Goal: Task Accomplishment & Management: Complete application form

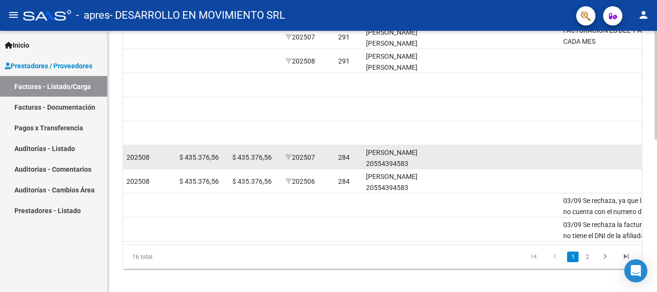
scroll to position [366, 0]
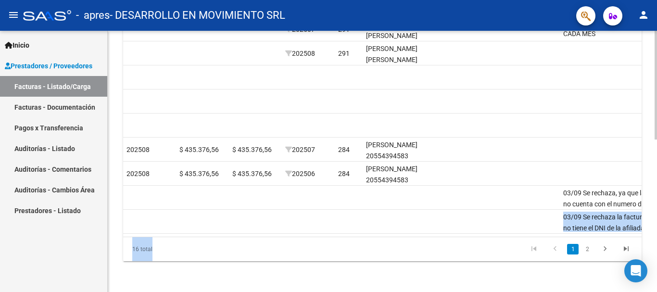
drag, startPoint x: 464, startPoint y: 237, endPoint x: 477, endPoint y: 232, distance: 14.9
click at [477, 237] on datatable-footer "16 total 1 2" at bounding box center [382, 249] width 518 height 25
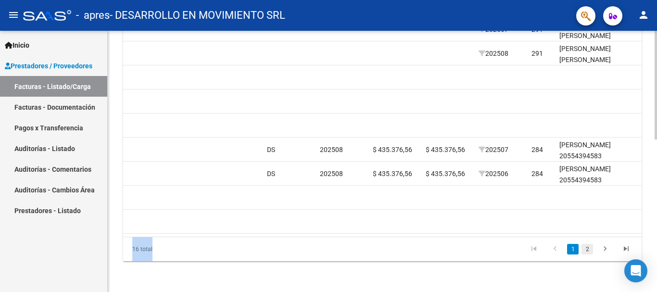
click at [590, 247] on link "2" at bounding box center [587, 249] width 12 height 11
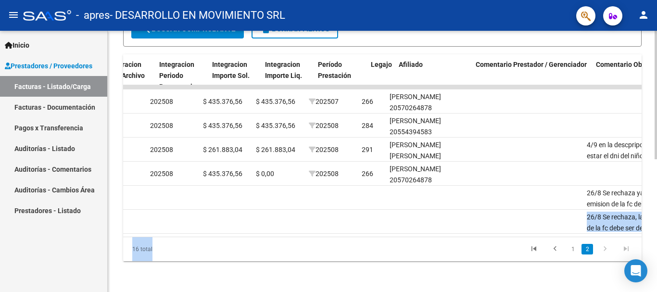
scroll to position [0, 1069]
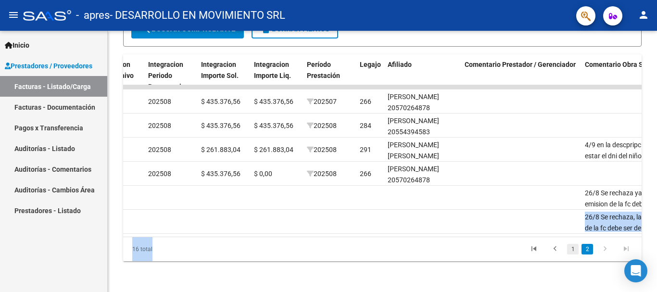
click at [574, 248] on link "1" at bounding box center [573, 249] width 12 height 11
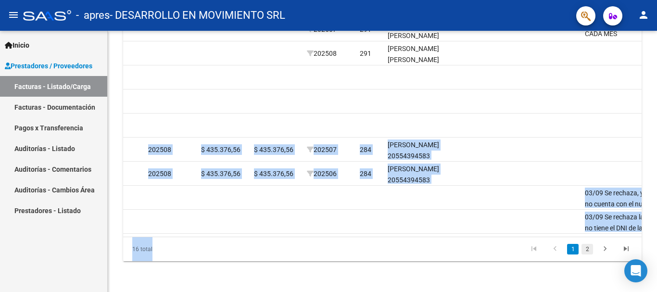
click at [586, 251] on link "2" at bounding box center [587, 249] width 12 height 11
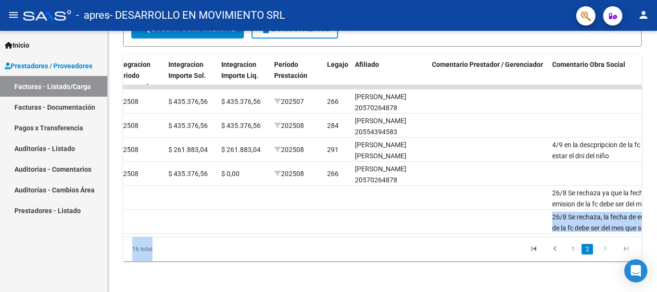
scroll to position [0, 1071]
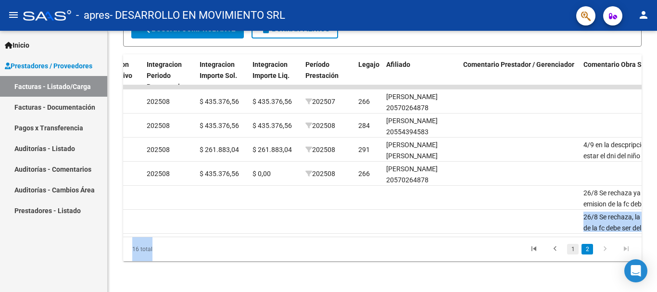
click at [574, 250] on link "1" at bounding box center [573, 249] width 12 height 11
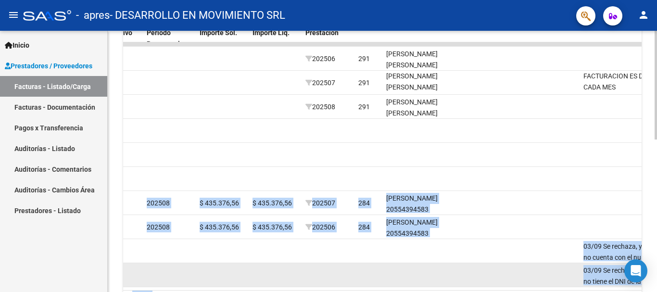
scroll to position [317, 0]
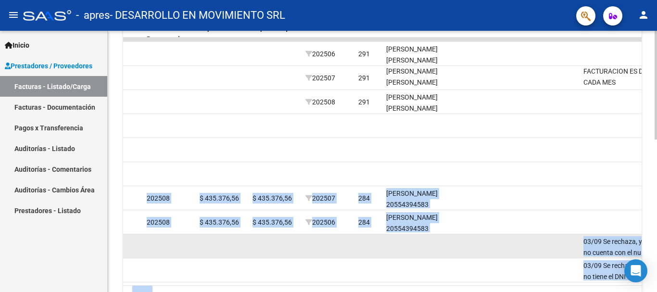
click at [459, 252] on datatable-body-cell at bounding box center [420, 246] width 77 height 24
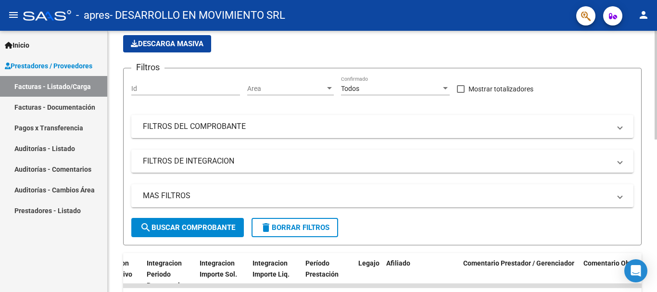
scroll to position [23, 0]
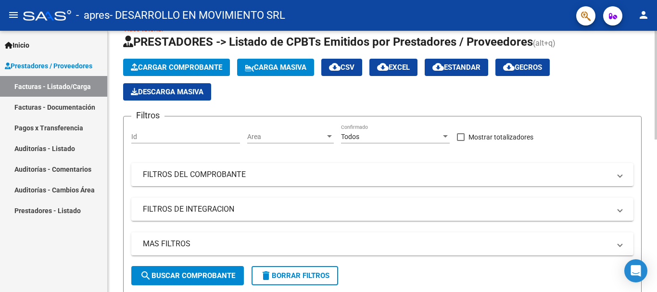
click at [169, 73] on button "Cargar Comprobante" at bounding box center [176, 67] width 107 height 17
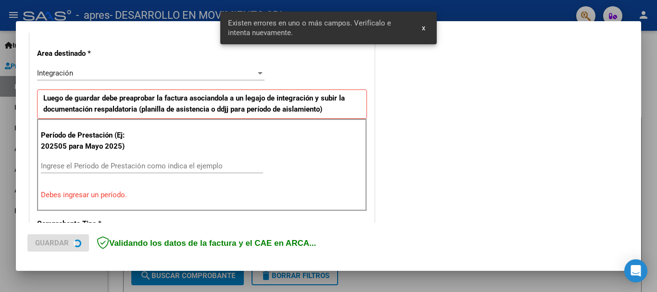
scroll to position [213, 0]
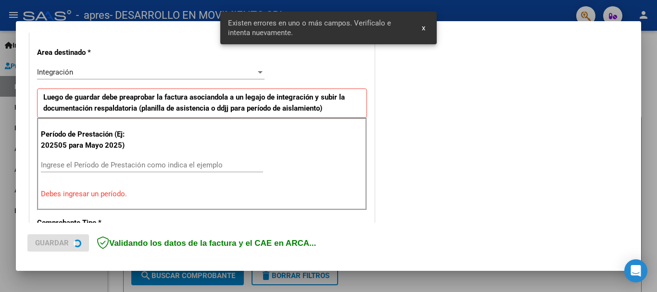
drag, startPoint x: 118, startPoint y: 169, endPoint x: 119, endPoint y: 162, distance: 7.4
click at [118, 167] on div "Ingrese el Período de Prestación como indica el ejemplo" at bounding box center [152, 165] width 222 height 14
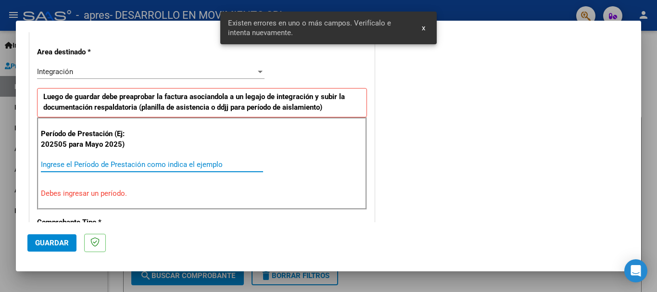
click at [119, 163] on input "Ingrese el Período de Prestación como indica el ejemplo" at bounding box center [152, 164] width 222 height 9
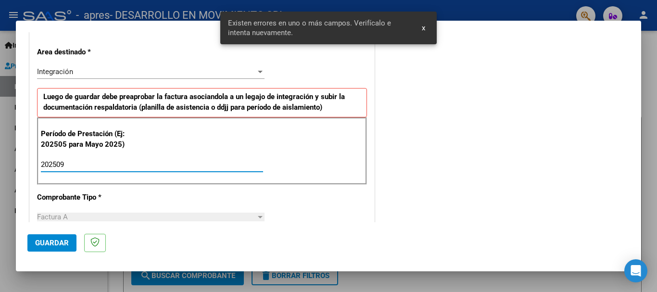
type input "202509"
click at [53, 238] on button "Guardar" at bounding box center [51, 242] width 49 height 17
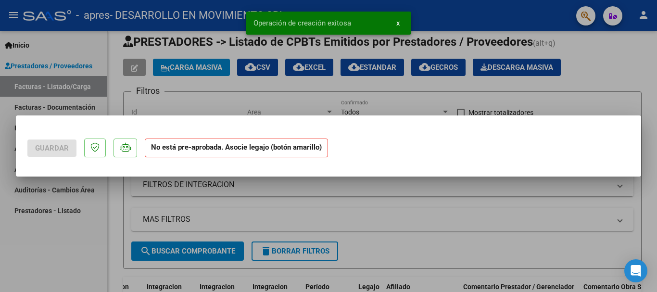
scroll to position [0, 0]
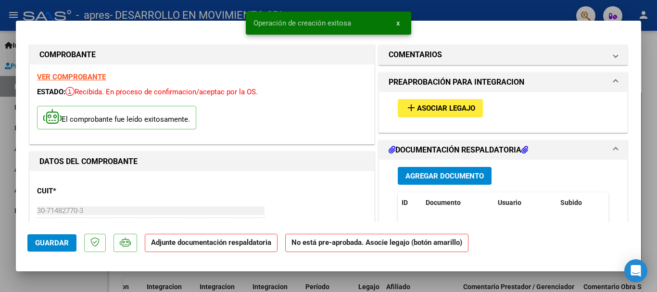
click at [474, 104] on button "add Asociar Legajo" at bounding box center [440, 108] width 85 height 18
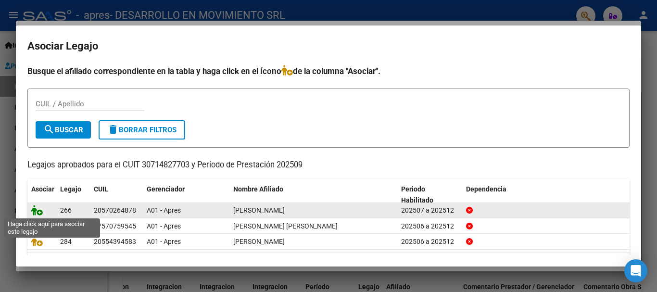
click at [37, 212] on icon at bounding box center [37, 210] width 12 height 11
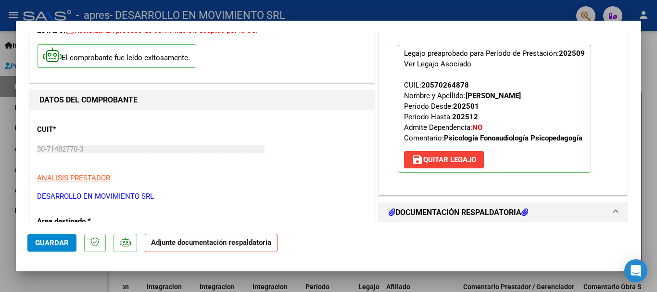
scroll to position [156, 0]
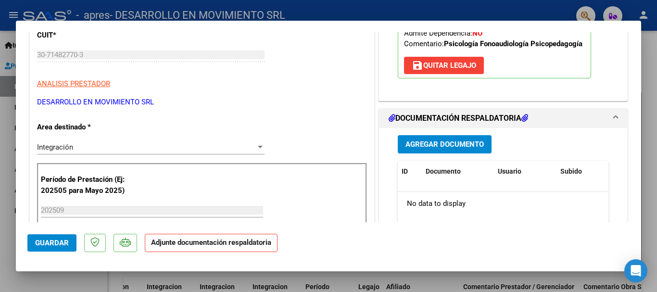
click at [459, 142] on span "Agregar Documento" at bounding box center [444, 144] width 78 height 9
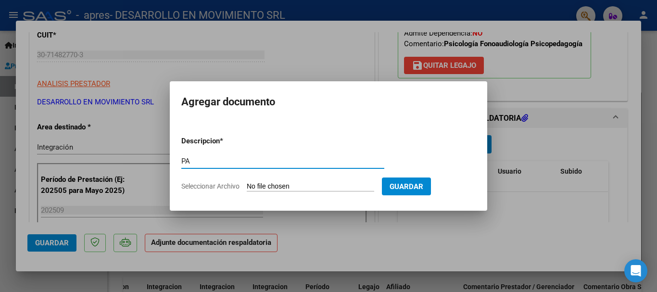
type input "P"
type input "PA"
type input "C:\fakepath\[PERSON_NAME] - septiembre .pdf"
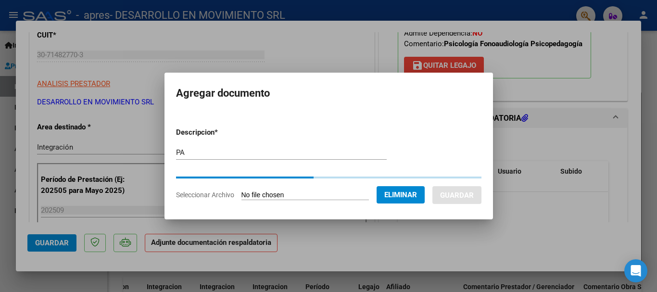
click at [313, 127] on form "Descripcion * PA Escriba aquí una descripcion Seleccionar Archivo Eliminar Guar…" at bounding box center [328, 164] width 305 height 88
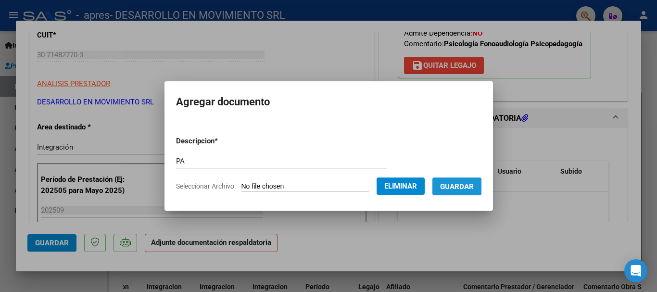
click at [461, 180] on button "Guardar" at bounding box center [456, 186] width 49 height 18
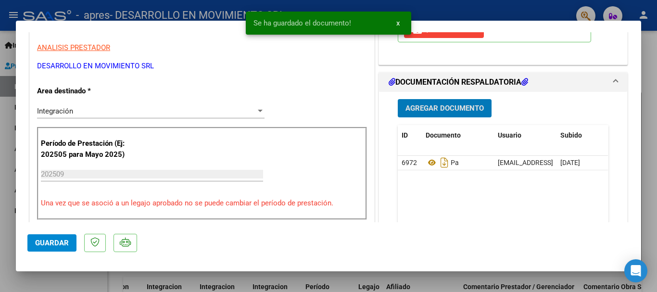
scroll to position [208, 0]
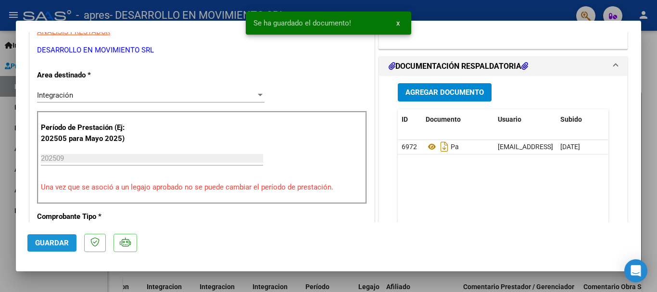
click at [58, 238] on button "Guardar" at bounding box center [51, 242] width 49 height 17
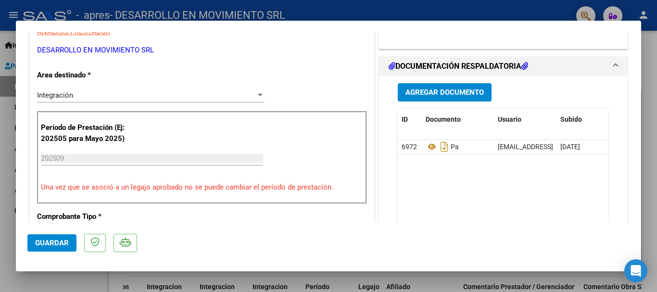
click at [44, 246] on span "Guardar" at bounding box center [52, 242] width 34 height 9
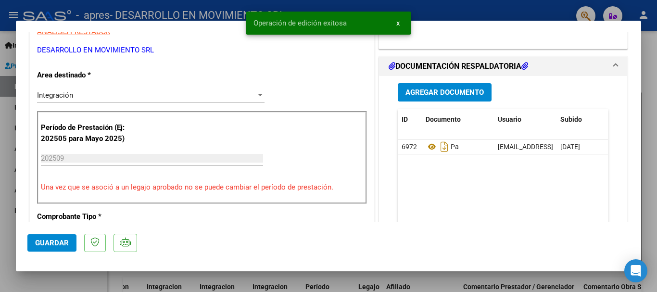
click at [57, 272] on div at bounding box center [328, 146] width 657 height 292
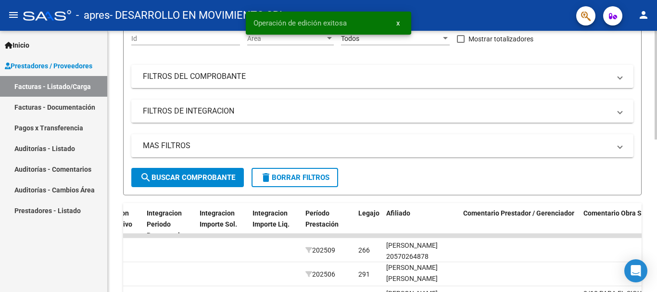
scroll to position [72, 0]
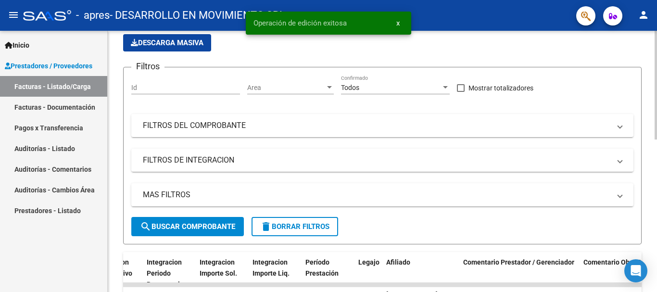
click at [210, 89] on input "Id" at bounding box center [185, 88] width 109 height 8
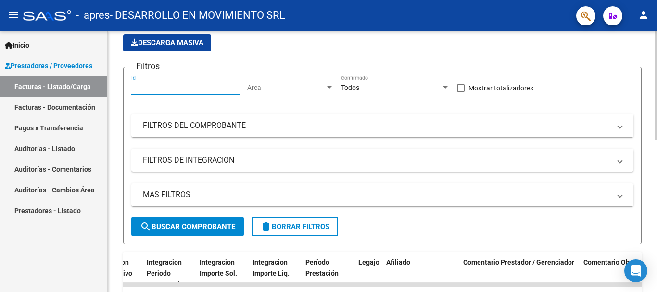
click at [197, 224] on span "search Buscar Comprobante" at bounding box center [187, 226] width 95 height 9
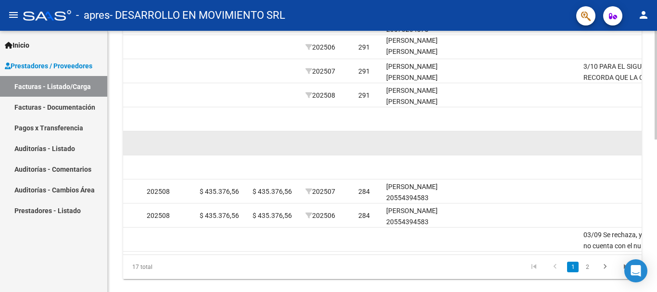
scroll to position [366, 0]
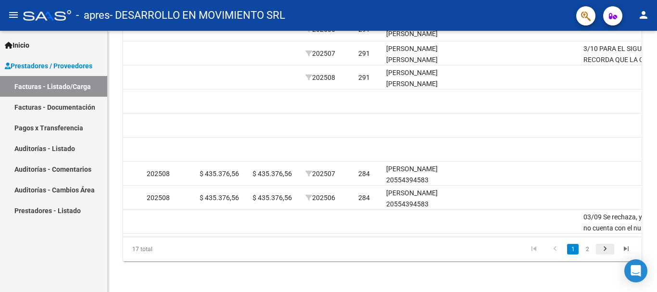
click at [607, 247] on icon "go to next page" at bounding box center [605, 250] width 13 height 12
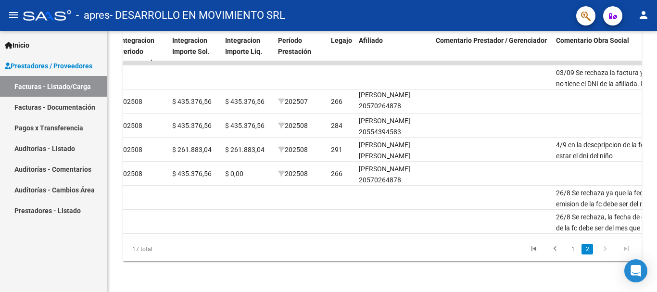
scroll to position [0, 1100]
click at [560, 247] on icon "go to previous page" at bounding box center [555, 250] width 13 height 12
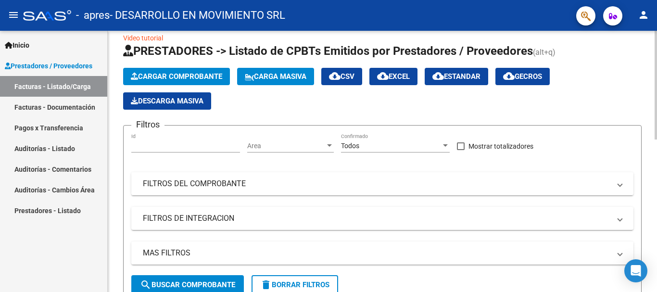
scroll to position [0, 0]
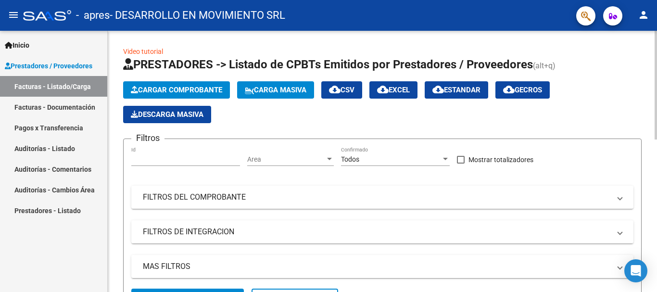
click at [174, 91] on span "Cargar Comprobante" at bounding box center [176, 90] width 91 height 9
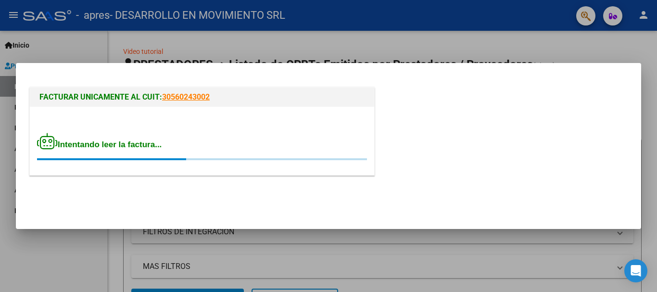
click at [212, 192] on mat-dialog-actions at bounding box center [328, 199] width 602 height 37
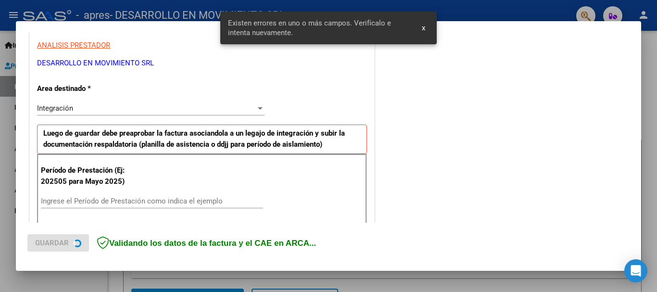
scroll to position [238, 0]
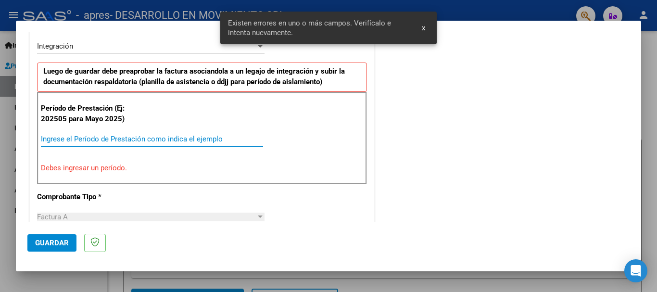
click at [128, 141] on input "Ingrese el Período de Prestación como indica el ejemplo" at bounding box center [152, 139] width 222 height 9
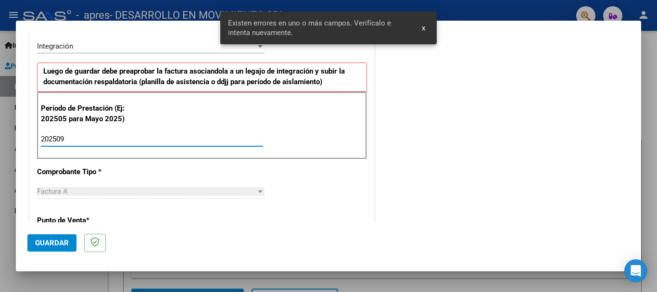
type input "202509"
click at [48, 237] on button "Guardar" at bounding box center [51, 242] width 49 height 17
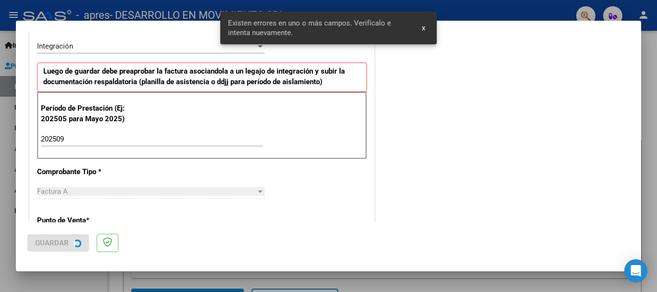
scroll to position [0, 0]
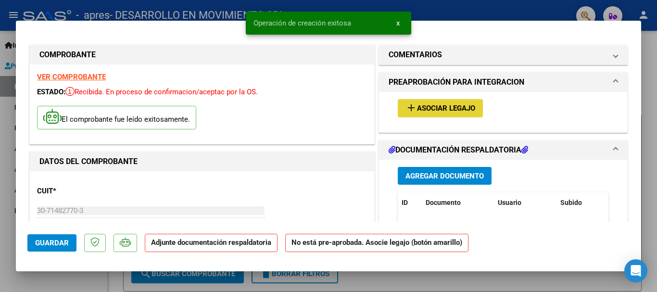
click at [429, 108] on span "Asociar Legajo" at bounding box center [446, 108] width 58 height 9
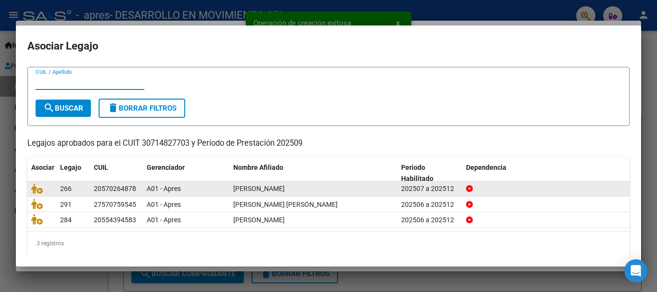
scroll to position [29, 0]
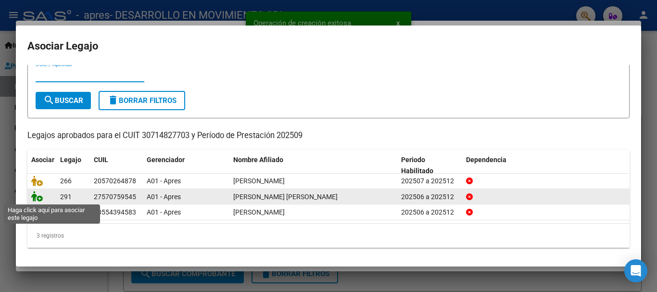
click at [38, 195] on icon at bounding box center [37, 196] width 12 height 11
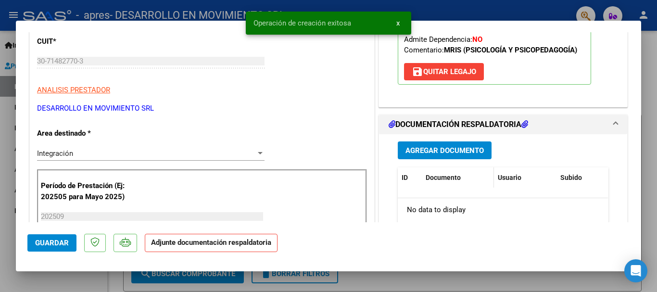
scroll to position [156, 0]
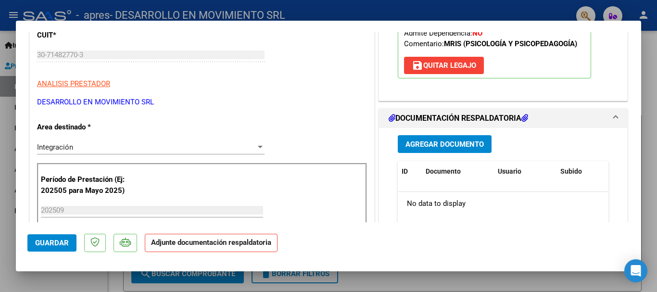
click at [451, 140] on span "Agregar Documento" at bounding box center [444, 143] width 78 height 9
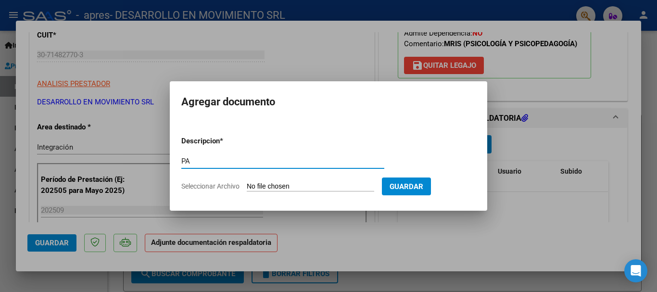
type input "PA"
type input "C:\fakepath\[PERSON_NAME] SEPTIEMBRE.pdf"
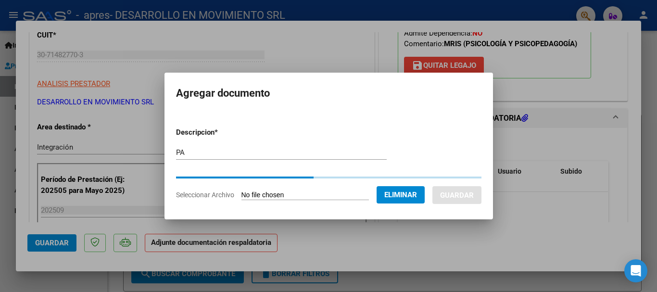
click at [346, 207] on form "Descripcion * PA Escriba aquí una descripcion Seleccionar Archivo Eliminar Guar…" at bounding box center [328, 164] width 305 height 88
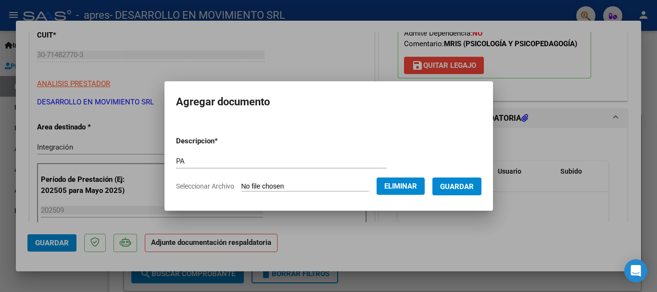
click at [464, 191] on button "Guardar" at bounding box center [456, 186] width 49 height 18
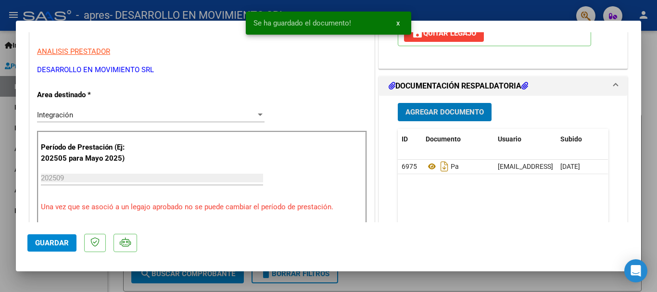
scroll to position [208, 0]
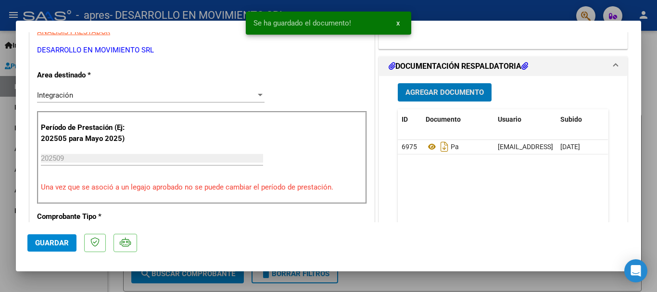
click at [35, 240] on button "Guardar" at bounding box center [51, 242] width 49 height 17
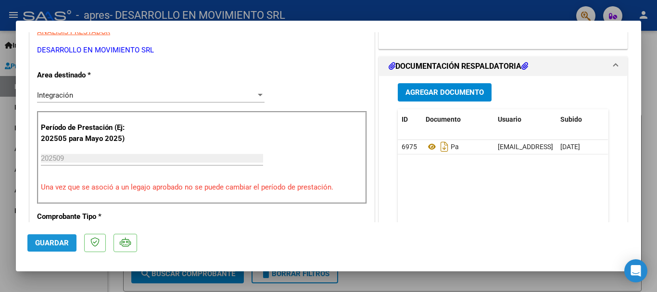
click at [34, 243] on button "Guardar" at bounding box center [51, 242] width 49 height 17
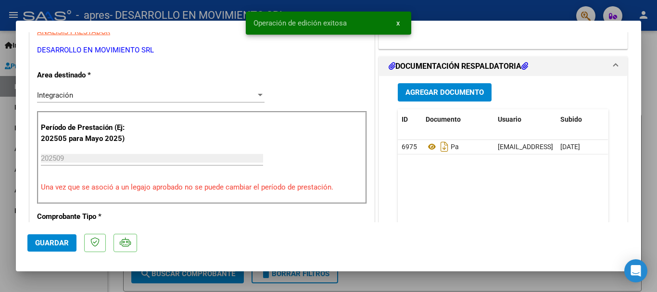
click at [4, 226] on div at bounding box center [328, 146] width 657 height 292
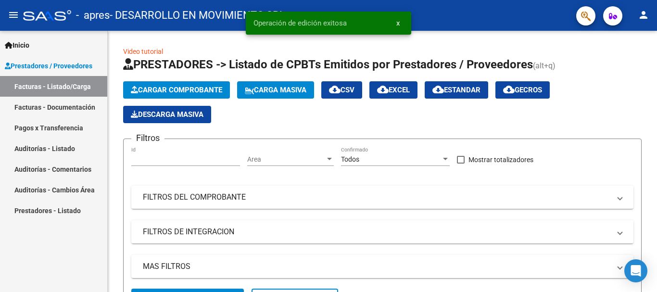
scroll to position [0, 1100]
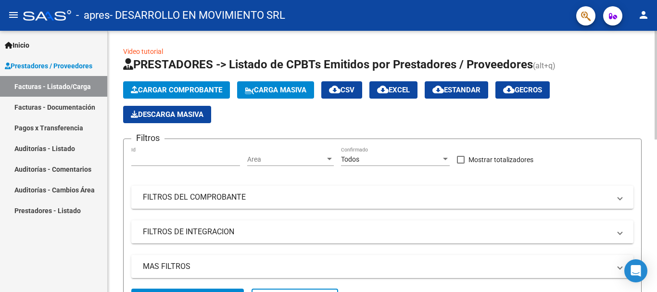
click at [176, 78] on app-list-header "PRESTADORES -> Listado de CPBTs Emitidos por Prestadores / Proveedores (alt+q) …" at bounding box center [382, 186] width 518 height 259
click at [177, 88] on span "Cargar Comprobante" at bounding box center [176, 90] width 91 height 9
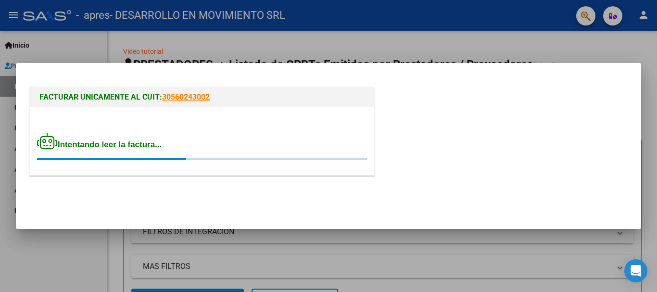
click at [272, 211] on mat-dialog-actions at bounding box center [328, 199] width 602 height 37
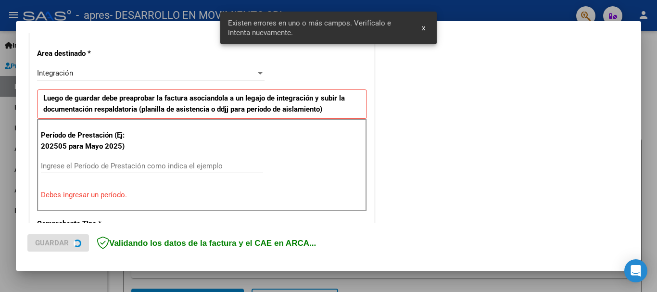
scroll to position [213, 0]
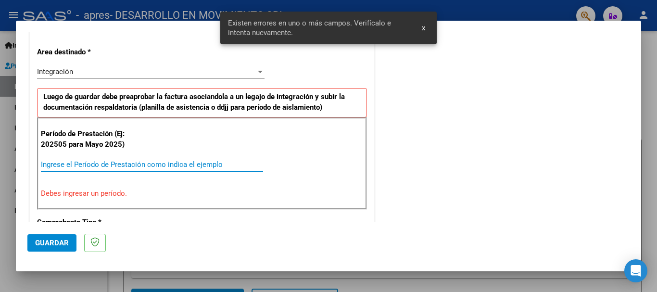
click at [148, 164] on input "Ingrese el Período de Prestación como indica el ejemplo" at bounding box center [152, 164] width 222 height 9
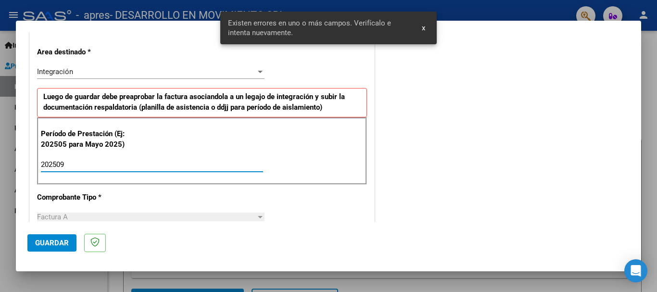
type input "202509"
click at [50, 245] on span "Guardar" at bounding box center [52, 242] width 34 height 9
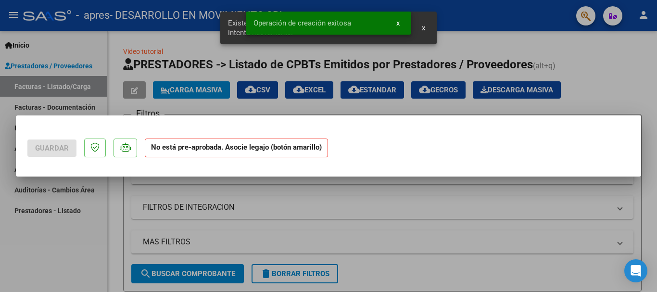
scroll to position [0, 0]
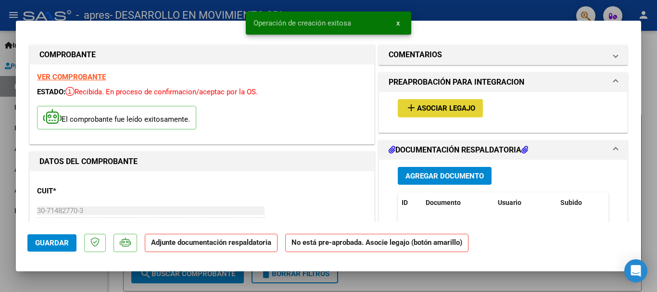
click at [470, 103] on button "add Asociar Legajo" at bounding box center [440, 108] width 85 height 18
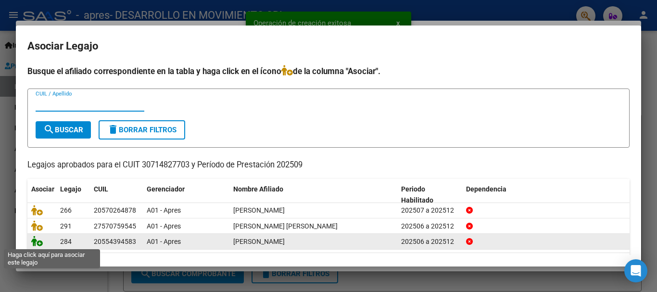
click at [38, 240] on icon at bounding box center [37, 241] width 12 height 11
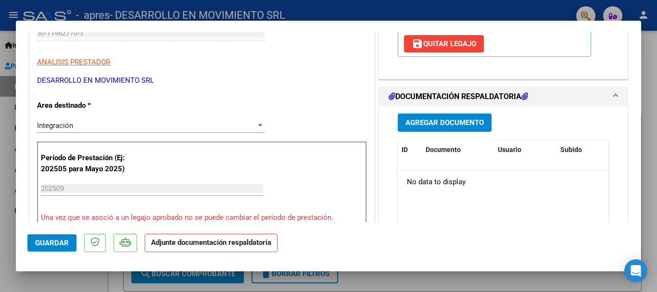
scroll to position [208, 0]
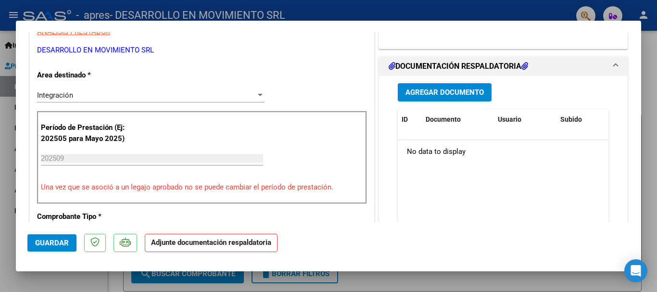
click at [420, 97] on button "Agregar Documento" at bounding box center [445, 92] width 94 height 18
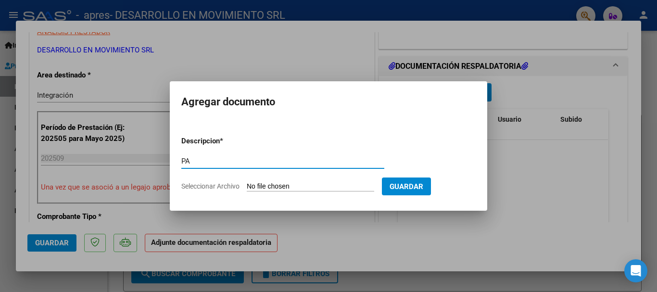
type input "PA"
type input "C:\fakepath\[PERSON_NAME] MII - septiembre .pdf"
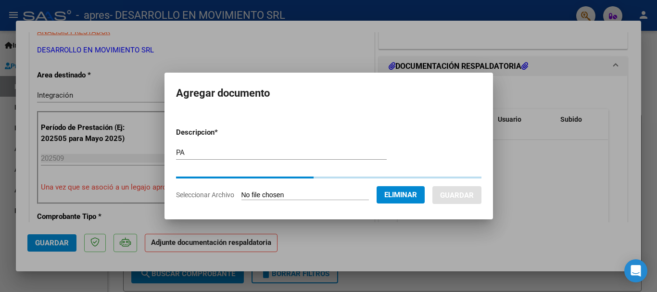
click at [310, 112] on mat-dialog-container "Agregar documento Descripcion * PA Escriba aquí una descripcion Seleccionar Arc…" at bounding box center [328, 146] width 328 height 146
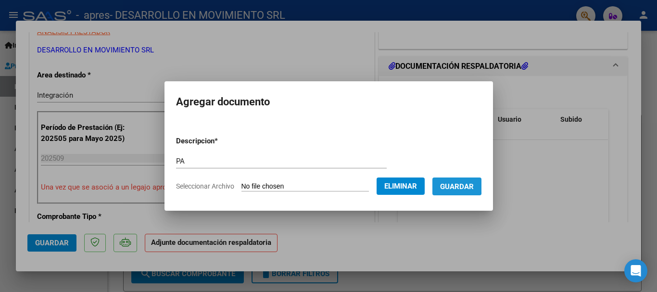
click at [455, 183] on span "Guardar" at bounding box center [457, 186] width 34 height 9
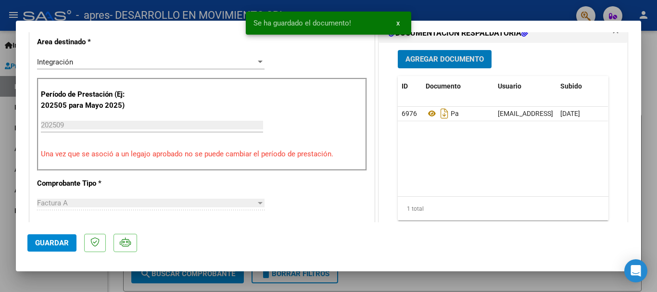
scroll to position [260, 0]
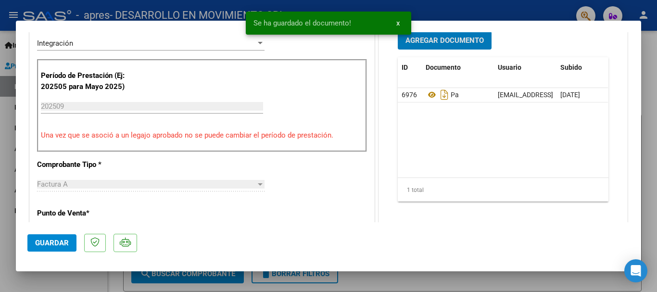
click at [63, 239] on span "Guardar" at bounding box center [52, 242] width 34 height 9
click at [47, 241] on span "Guardar" at bounding box center [52, 242] width 34 height 9
click at [7, 208] on div at bounding box center [328, 146] width 657 height 292
type input "$ 0,00"
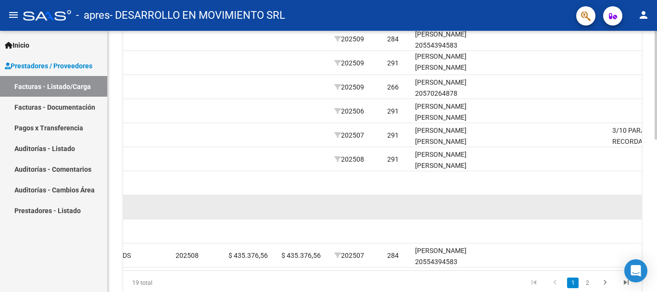
scroll to position [268, 0]
